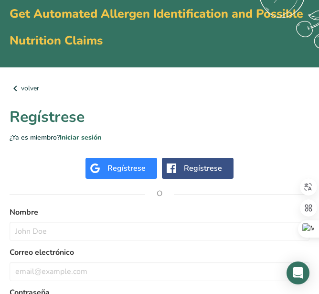
click at [162, 139] on p "¿Ya es miembro? Iniciar sesión" at bounding box center [160, 137] width 300 height 10
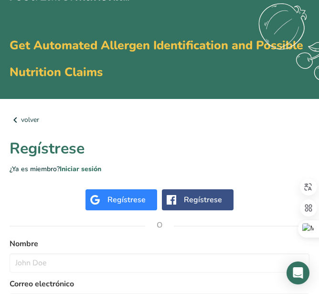
scroll to position [96, 0]
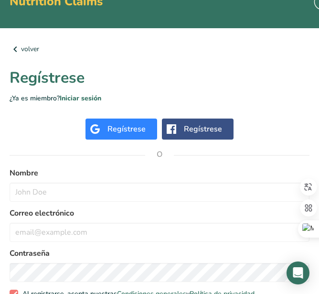
click at [123, 124] on div "Regístrese" at bounding box center [127, 128] width 38 height 11
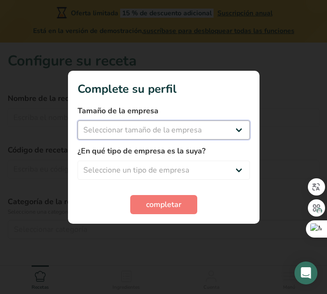
click at [244, 133] on select "Seleccionar tamaño de la empresa Menos de 10 empleados De 10 a 50 empleados De …" at bounding box center [163, 129] width 172 height 19
select select "1"
click at [77, 120] on select "Seleccionar tamaño de la empresa Menos de 10 empleados De 10 a 50 empleados De …" at bounding box center [163, 129] width 172 height 19
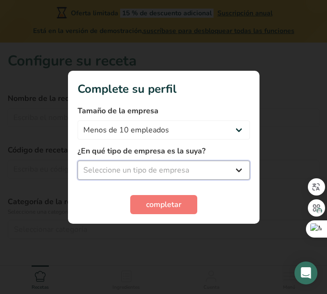
click at [175, 169] on select "Seleccione un tipo de empresa Fabricante de alimentos envasados Restaurante y c…" at bounding box center [163, 170] width 172 height 19
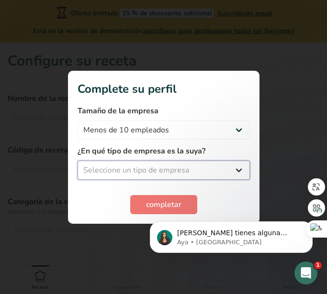
select select "1"
click at [77, 161] on select "Seleccione un tipo de empresa Fabricante de alimentos envasados Restaurante y c…" at bounding box center [163, 170] width 172 height 19
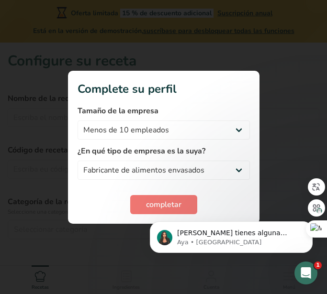
click html "[PERSON_NAME] tienes alguna pregunta no dudes en consultarnos. ¡Estamos aquí pa…"
click at [149, 206] on body "[PERSON_NAME] tienes alguna pregunta no dudes en consultarnos. ¡Estamos aquí pa…" at bounding box center [231, 234] width 184 height 59
drag, startPoint x: 149, startPoint y: 205, endPoint x: 302, endPoint y: 402, distance: 250.1
click html "[PERSON_NAME] tienes alguna pregunta no dudes en consultarnos. ¡Estamos aquí pa…"
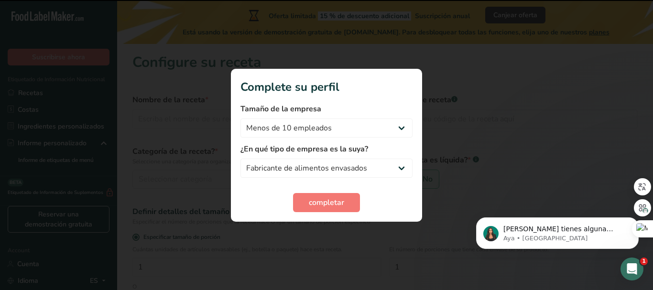
click at [319, 214] on section "Complete su perfil Tamaño de la empresa Menos de 10 empleados De 10 a 50 emplea…" at bounding box center [326, 145] width 191 height 153
click at [319, 209] on button "completar" at bounding box center [326, 202] width 67 height 19
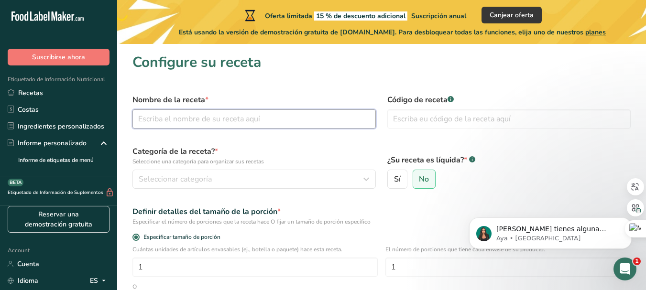
click at [228, 120] on input "text" at bounding box center [253, 118] width 243 height 19
type input "GOFRUIT"
type input "1017019"
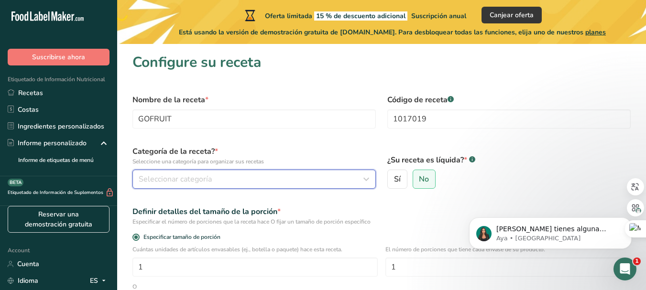
click at [209, 184] on span "Seleccionar categoría" at bounding box center [175, 179] width 73 height 11
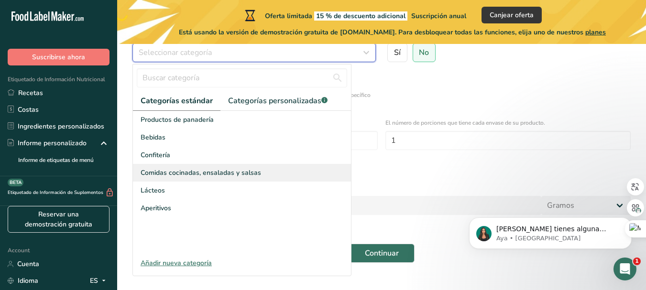
scroll to position [143, 0]
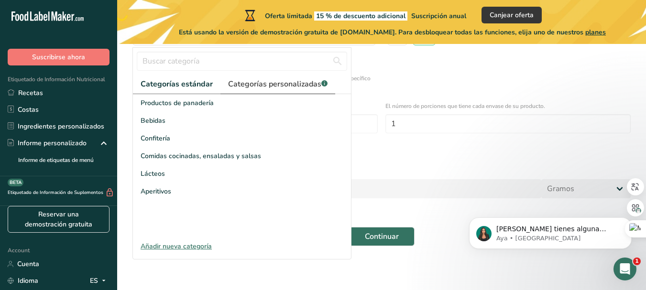
click at [265, 92] on link "Categorías personalizadas .a-a{fill:#347362;}.b-a{fill:#fff;}" at bounding box center [277, 85] width 115 height 20
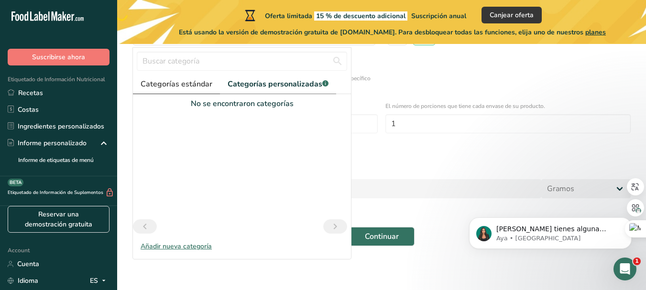
click at [173, 83] on span "Categorías estándar" at bounding box center [177, 83] width 72 height 11
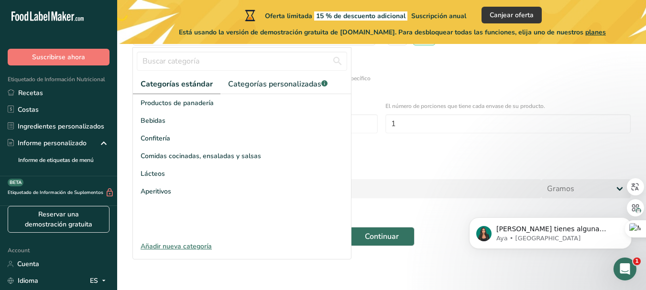
scroll to position [145, 0]
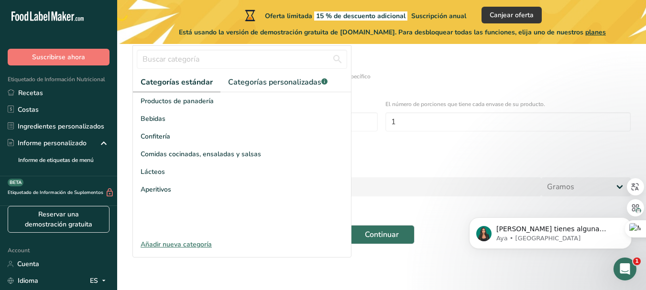
click at [193, 242] on div "Añadir nueva categoría" at bounding box center [242, 245] width 218 height 10
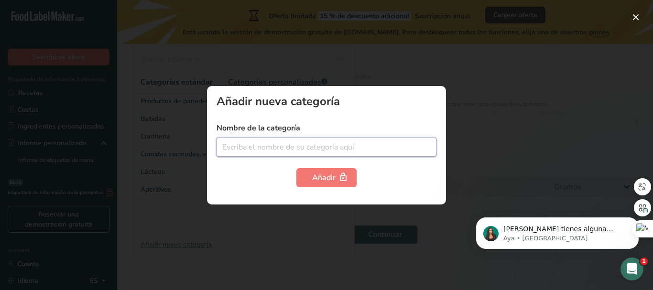
click at [295, 155] on input "text" at bounding box center [327, 147] width 220 height 19
type input "Snack"
click at [319, 84] on div at bounding box center [326, 145] width 653 height 290
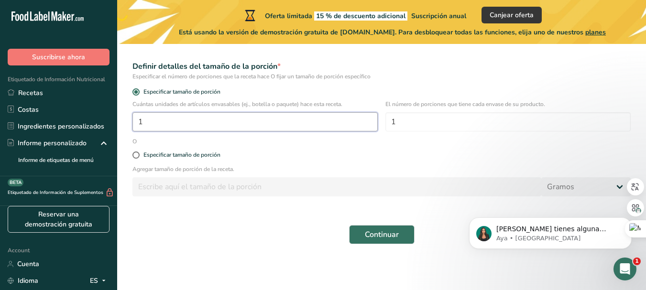
click at [175, 112] on input "1" at bounding box center [254, 121] width 245 height 19
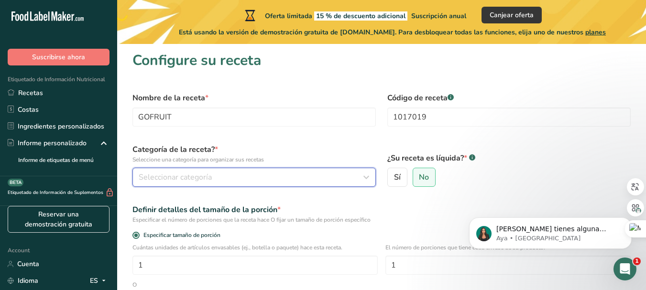
click at [206, 174] on span "Seleccionar categoría" at bounding box center [175, 177] width 73 height 11
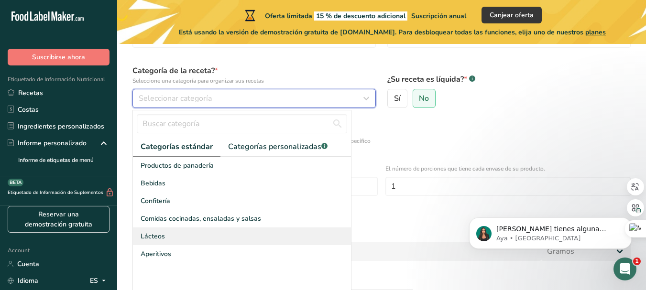
scroll to position [98, 0]
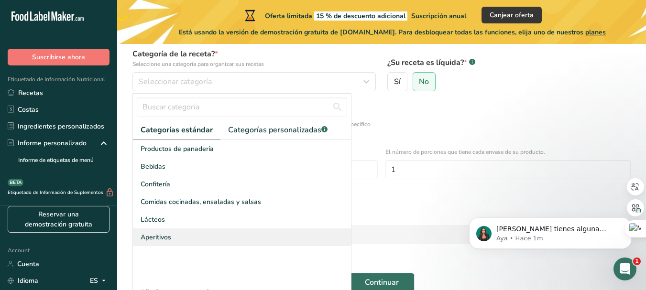
click at [169, 237] on span "Aperitivos" at bounding box center [156, 237] width 31 height 10
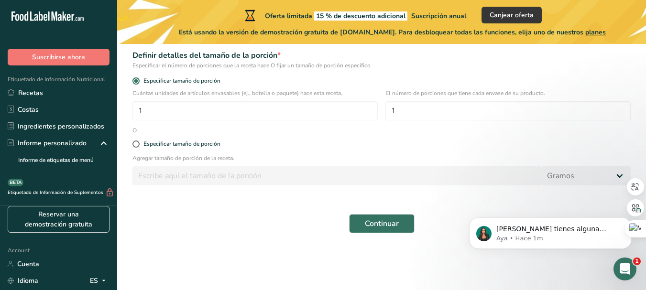
scroll to position [157, 0]
click at [149, 141] on div "Especificar tamaño de porción" at bounding box center [181, 143] width 77 height 7
click at [139, 141] on input "Especificar tamaño de porción" at bounding box center [135, 144] width 6 height 6
radio input "true"
radio input "false"
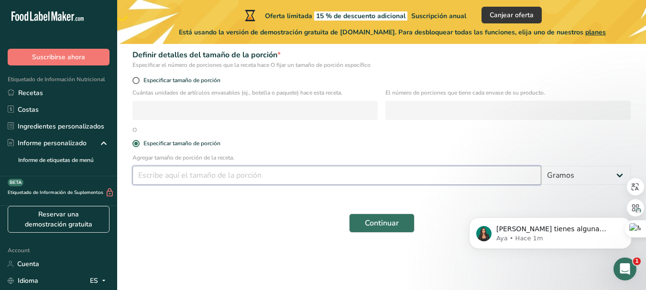
click at [208, 168] on input "number" at bounding box center [336, 175] width 409 height 19
type input "200"
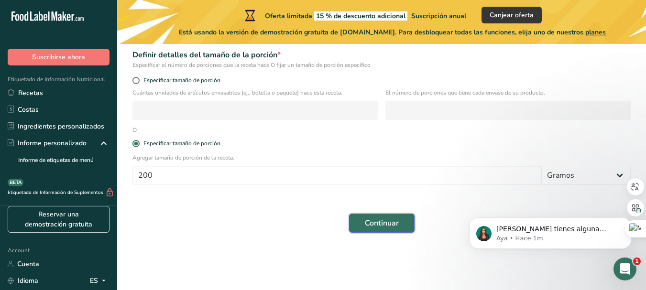
click at [319, 229] on button "Continuar" at bounding box center [382, 223] width 66 height 19
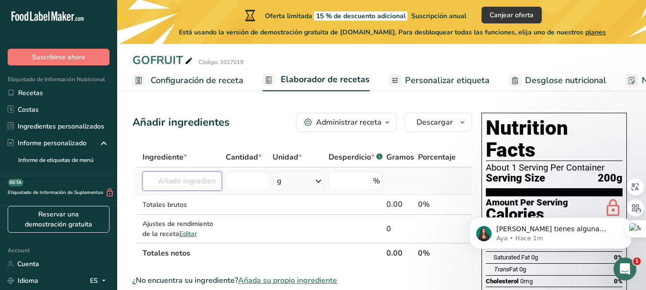
click at [196, 176] on input "text" at bounding box center [181, 181] width 79 height 19
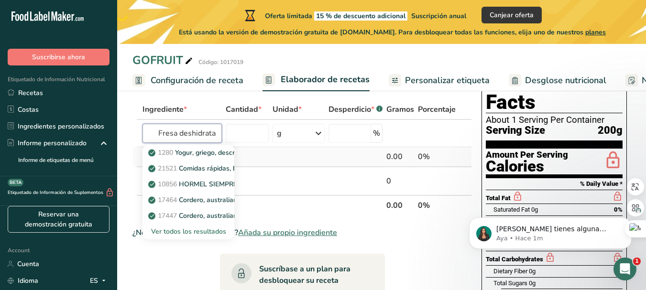
scroll to position [0, 7]
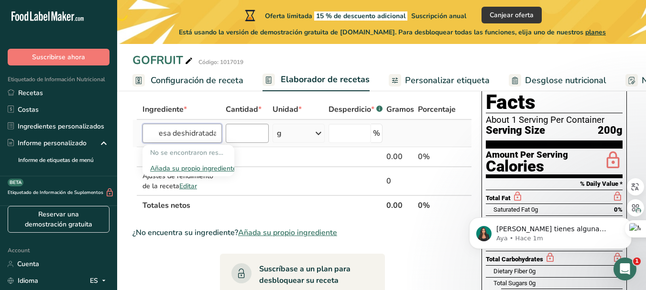
type input "Fresa deshidratada"
click at [252, 132] on input "number" at bounding box center [247, 133] width 43 height 19
click at [195, 133] on input "text" at bounding box center [181, 133] width 79 height 19
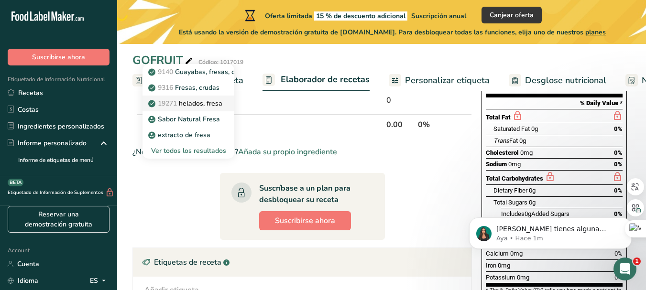
scroll to position [48, 0]
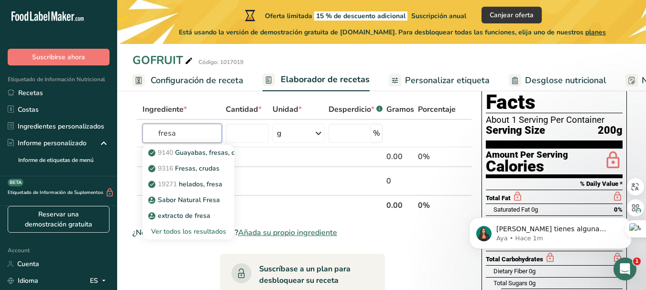
type input "fresa"
